Goal: Information Seeking & Learning: Learn about a topic

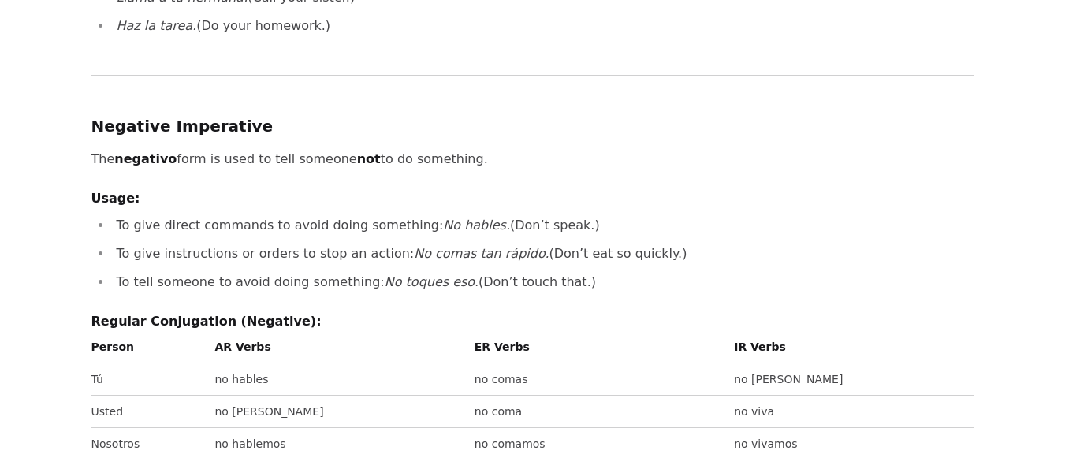
scroll to position [1498, 0]
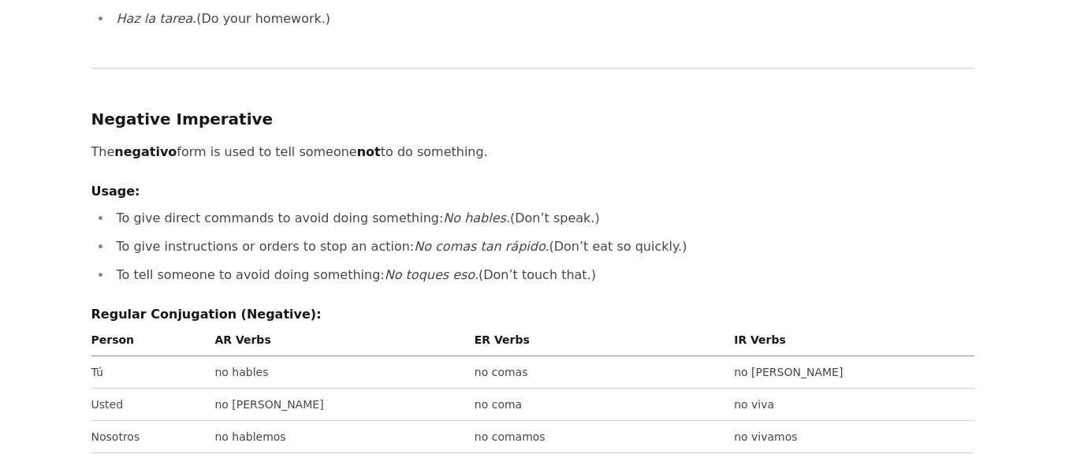
drag, startPoint x: 111, startPoint y: 177, endPoint x: 625, endPoint y: 207, distance: 515.0
click at [625, 207] on ul "To give direct commands to avoid doing something: No hables. (Don’t speak.) To …" at bounding box center [532, 246] width 883 height 79
click at [450, 141] on p "The negativo form is used to tell someone not to do something." at bounding box center [532, 152] width 883 height 22
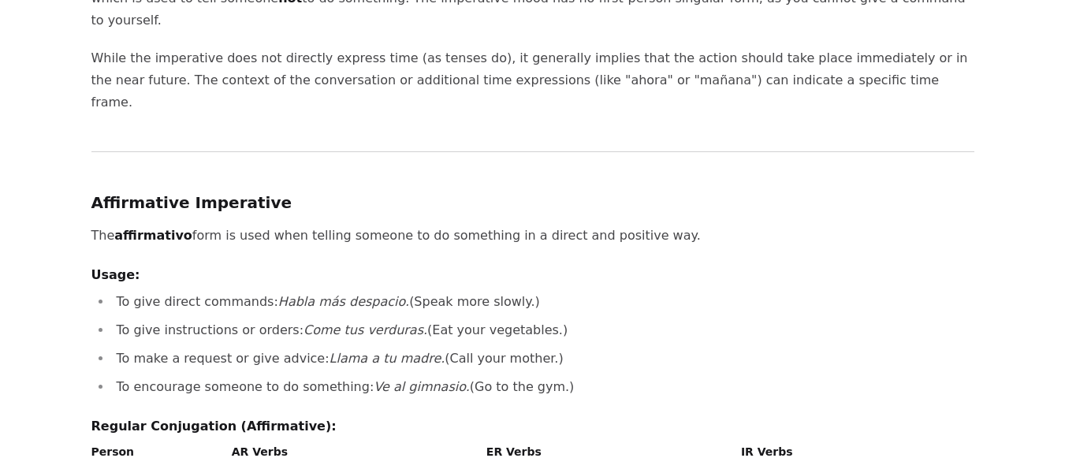
scroll to position [237, 0]
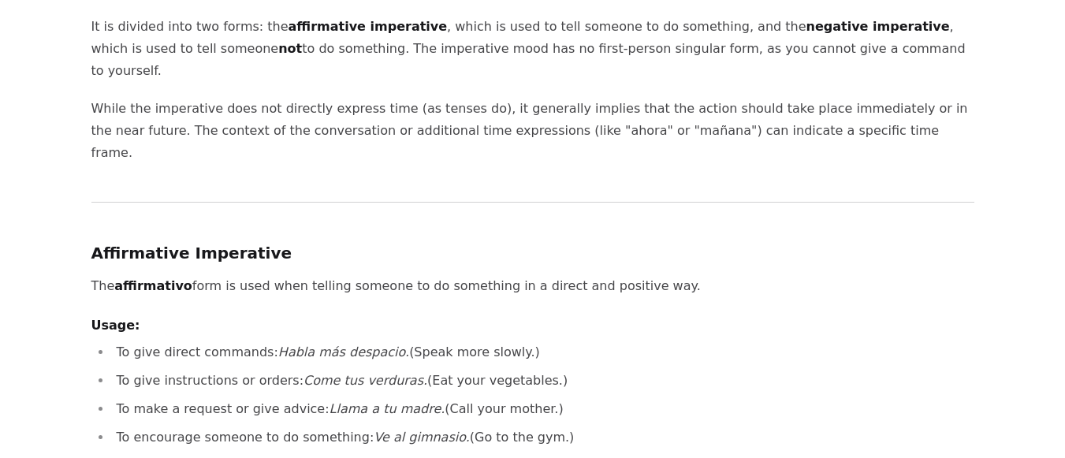
drag, startPoint x: 114, startPoint y: 304, endPoint x: 520, endPoint y: 341, distance: 408.6
click at [517, 341] on ul "To give direct commands: Habla más despacio. (Speak more slowly.) To give instr…" at bounding box center [532, 394] width 883 height 107
copy ul "To give direct commands: Habla más despacio. (Speak more slowly.) To give instr…"
click at [304, 241] on h3 "Affirmative Imperative" at bounding box center [532, 253] width 883 height 25
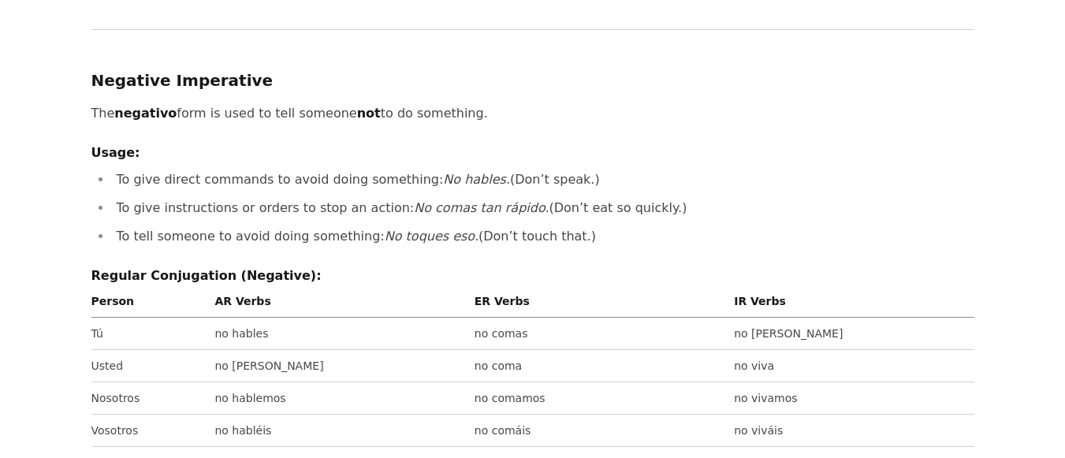
scroll to position [1498, 0]
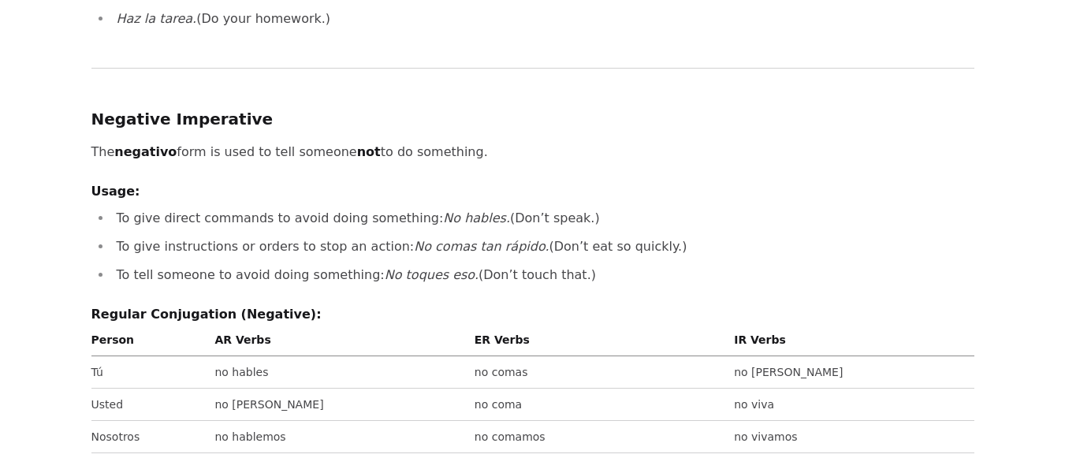
drag, startPoint x: 110, startPoint y: 173, endPoint x: 622, endPoint y: 198, distance: 512.4
click at [622, 207] on ul "To give direct commands to avoid doing something: No hables. (Don’t speak.) To …" at bounding box center [532, 246] width 883 height 79
click at [580, 141] on p "The negativo form is used to tell someone not to do something." at bounding box center [532, 152] width 883 height 22
drag, startPoint x: 84, startPoint y: 80, endPoint x: 241, endPoint y: 85, distance: 157.0
click at [241, 85] on div "Home / Grammar guides / Spanish / Tenses / Imperative Imperativo (Imperative Mo…" at bounding box center [533, 161] width 908 height 3205
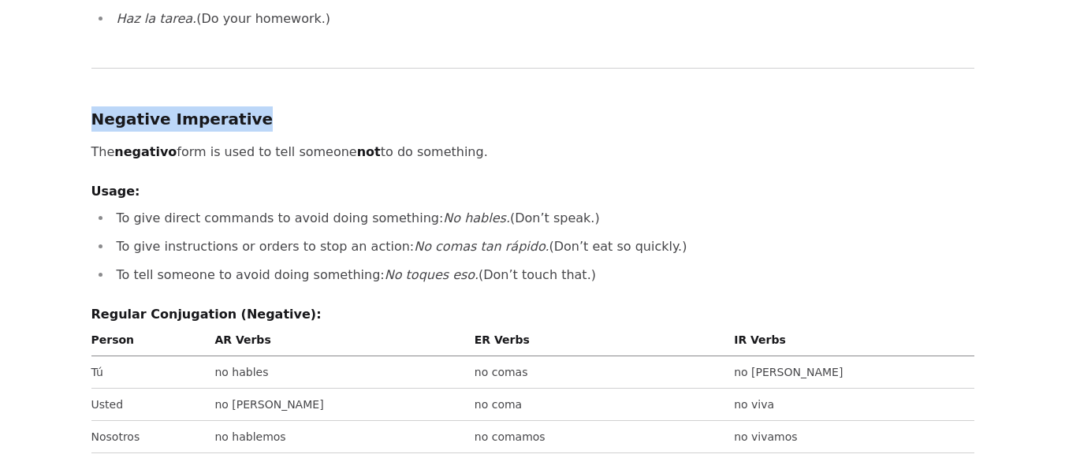
copy h3 "Negative Imperative"
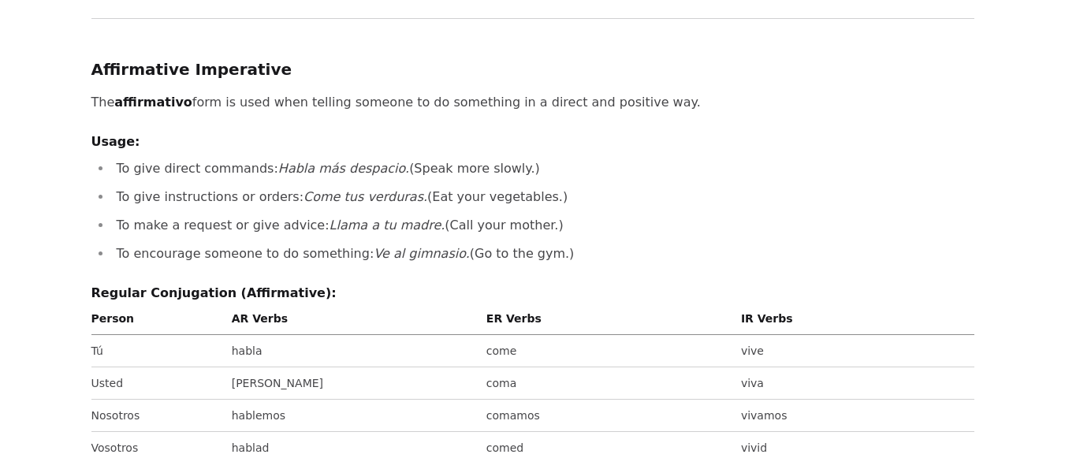
scroll to position [394, 0]
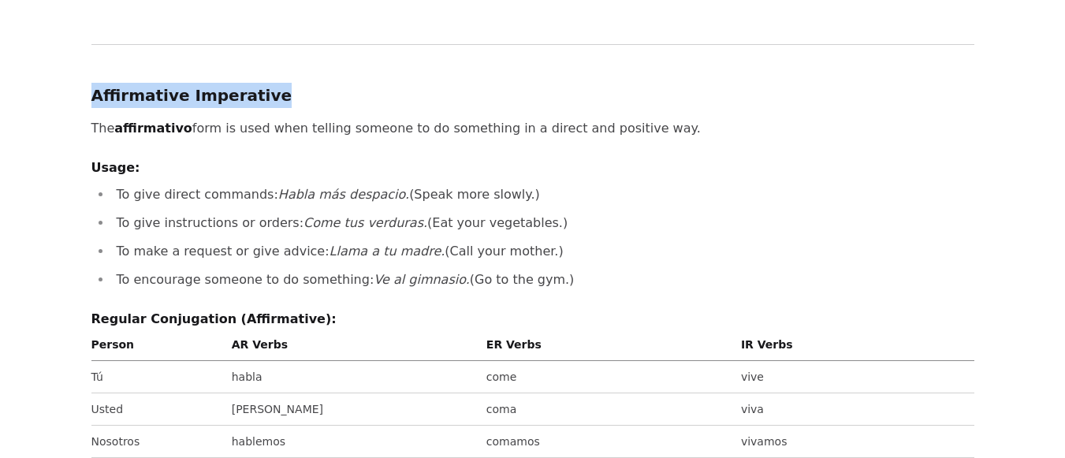
drag, startPoint x: 84, startPoint y: 48, endPoint x: 263, endPoint y: 44, distance: 179.8
copy h3 "Affirmative Imperative"
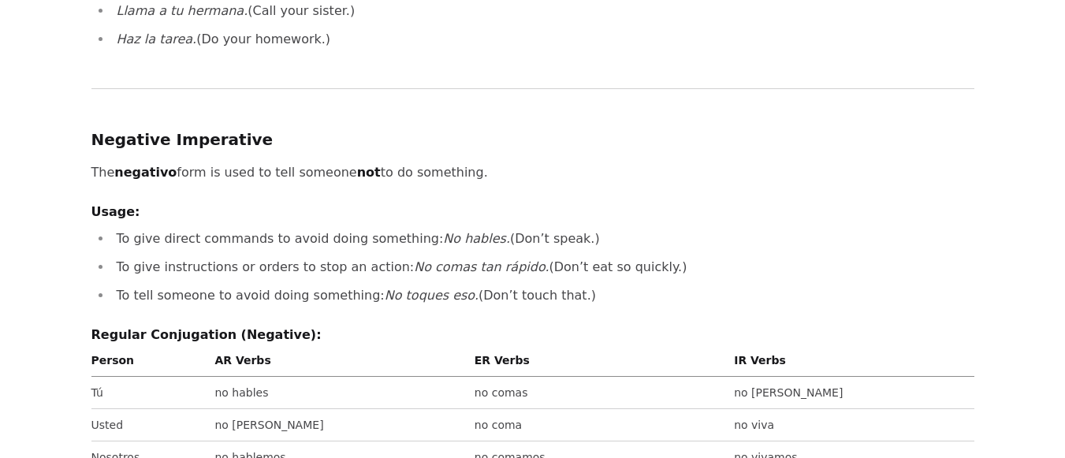
scroll to position [1498, 0]
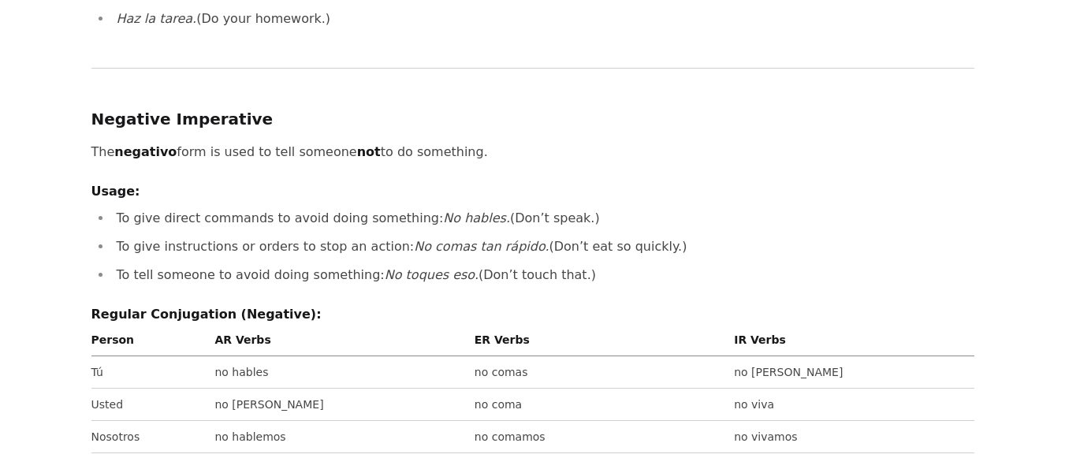
drag, startPoint x: 112, startPoint y: 181, endPoint x: 622, endPoint y: 204, distance: 510.7
click at [622, 207] on ul "To give direct commands to avoid doing something: No hables. (Don’t speak.) To …" at bounding box center [532, 246] width 883 height 79
drag, startPoint x: 114, startPoint y: 179, endPoint x: 650, endPoint y: 209, distance: 537.1
click at [649, 209] on ul "To give direct commands to avoid doing something: No hables. (Don’t speak.) To …" at bounding box center [532, 246] width 883 height 79
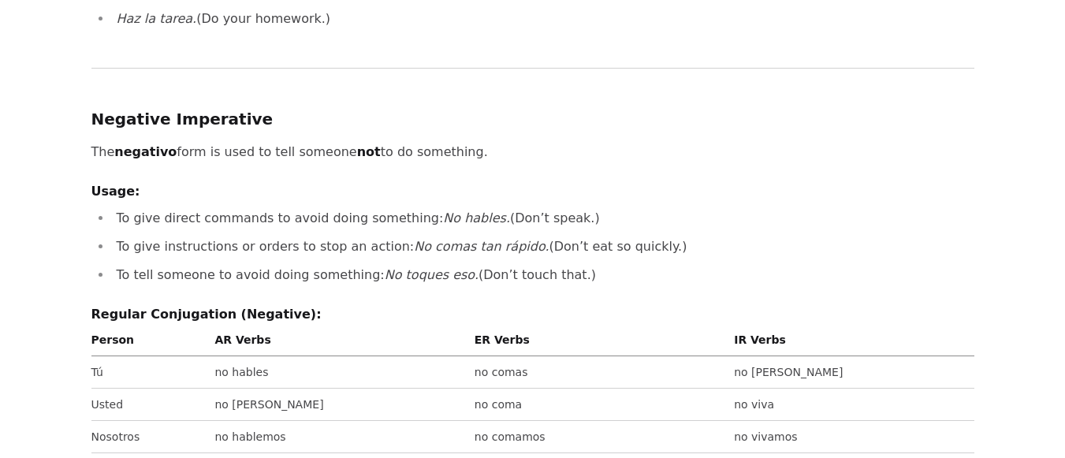
copy ul "To give direct commands to avoid doing something: No hables. (Don’t speak.) To …"
click at [417, 141] on p "The negativo form is used to tell someone not to do something." at bounding box center [532, 152] width 883 height 22
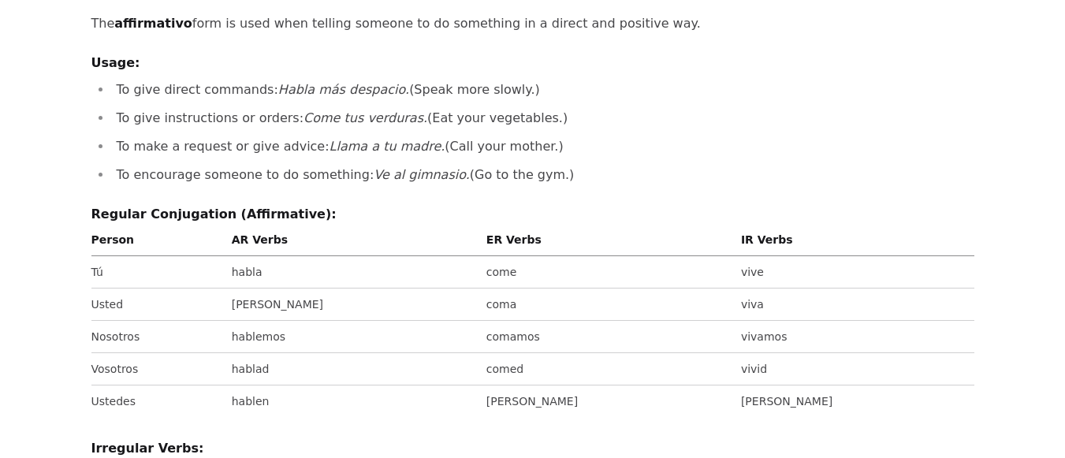
scroll to position [473, 0]
